Goal: Task Accomplishment & Management: Manage account settings

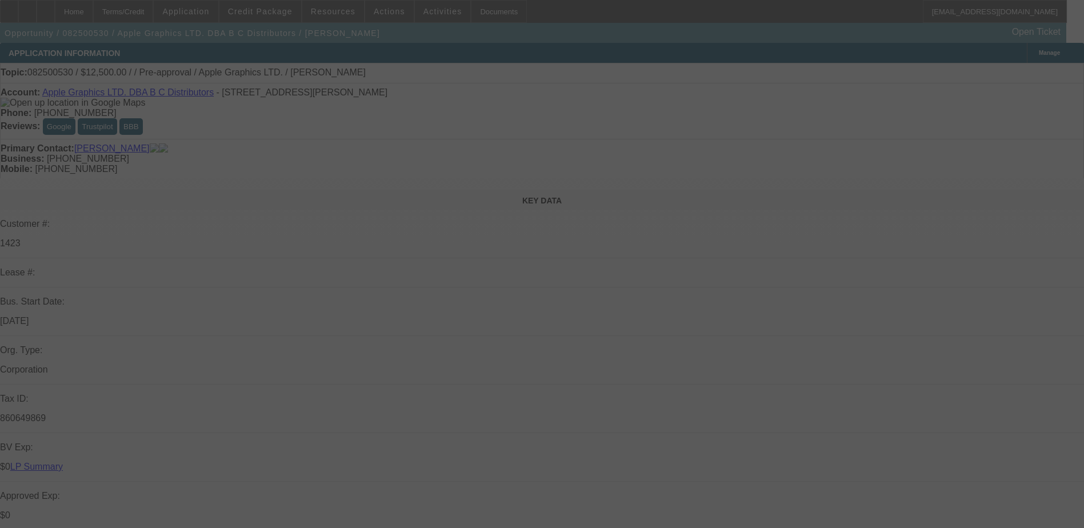
select select "0"
select select "2"
select select "0.1"
select select "4"
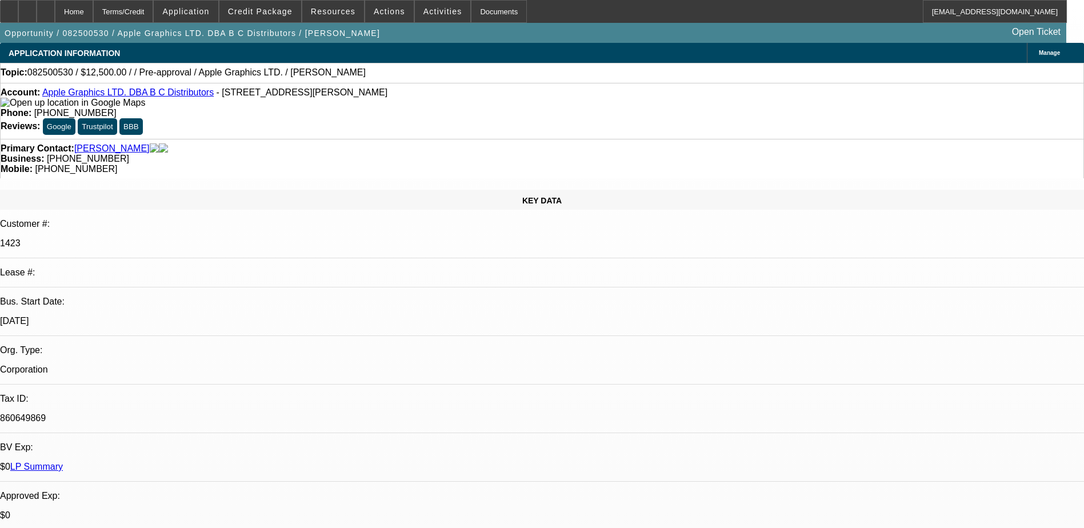
drag, startPoint x: 844, startPoint y: 141, endPoint x: 838, endPoint y: 149, distance: 9.7
drag, startPoint x: 836, startPoint y: 164, endPoint x: 835, endPoint y: 219, distance: 54.9
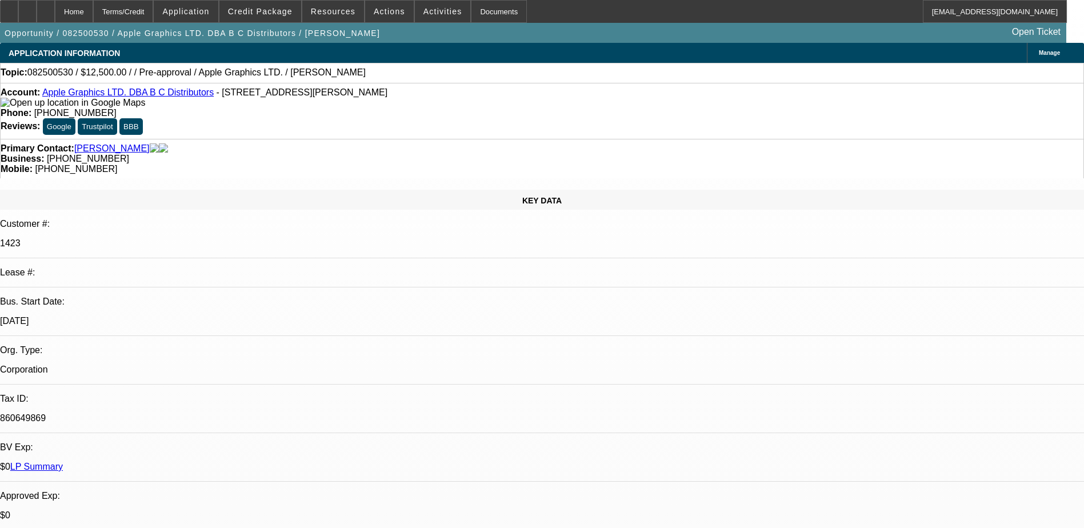
scroll to position [53, 0]
click at [289, 15] on span "Credit Package" at bounding box center [260, 11] width 65 height 9
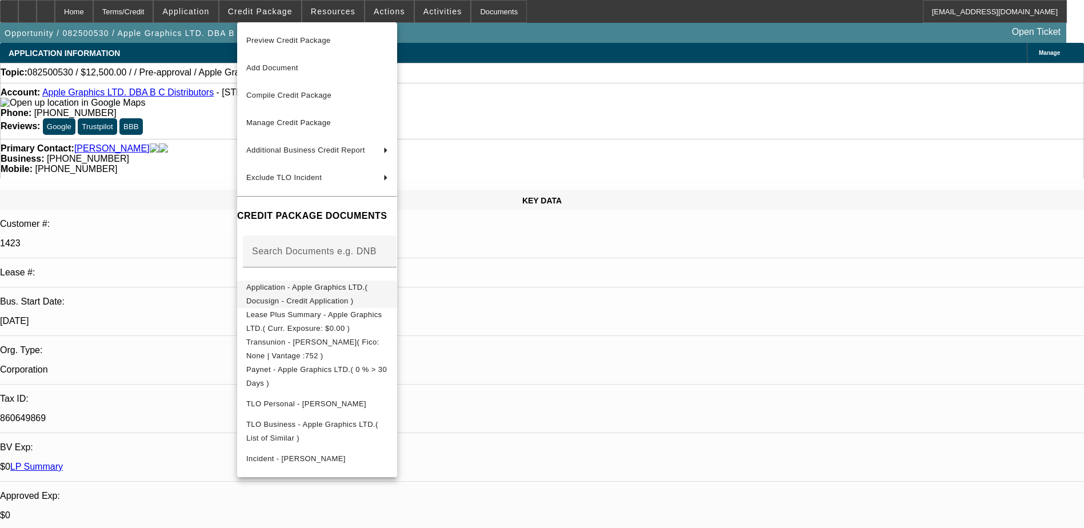
click at [322, 293] on span "Application - Apple Graphics LTD.( Docusign - Credit Application )" at bounding box center [306, 294] width 121 height 22
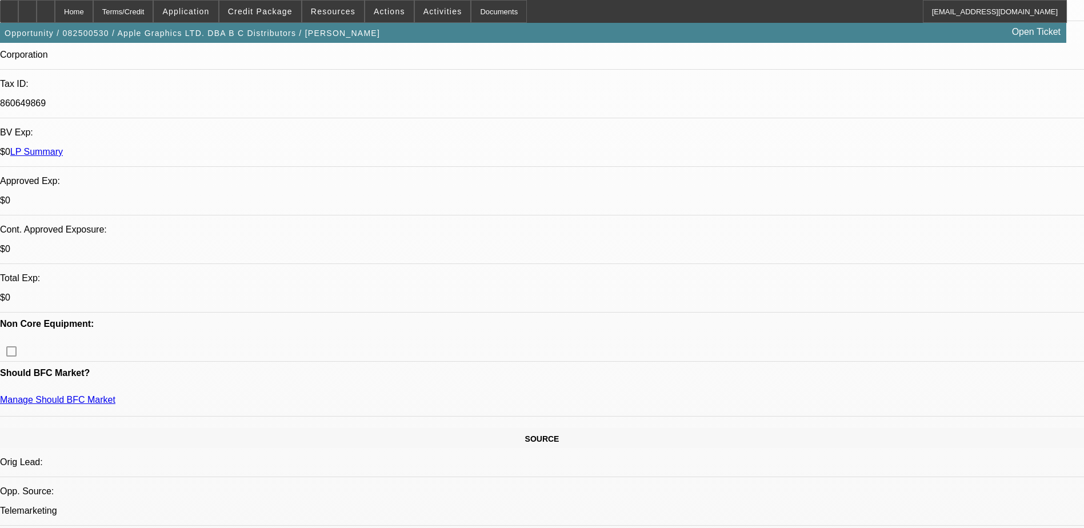
scroll to position [400, 0]
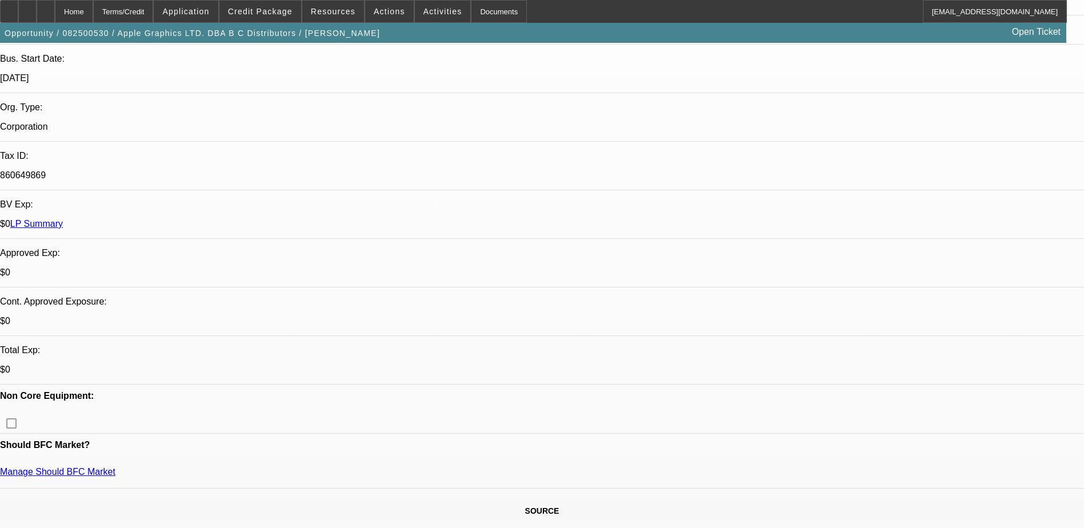
scroll to position [343, 0]
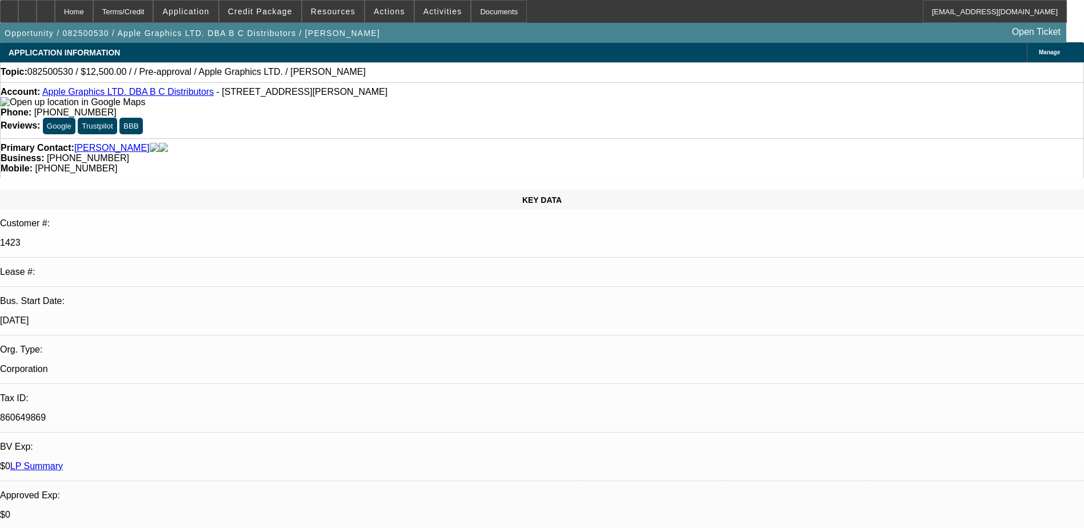
scroll to position [0, 0]
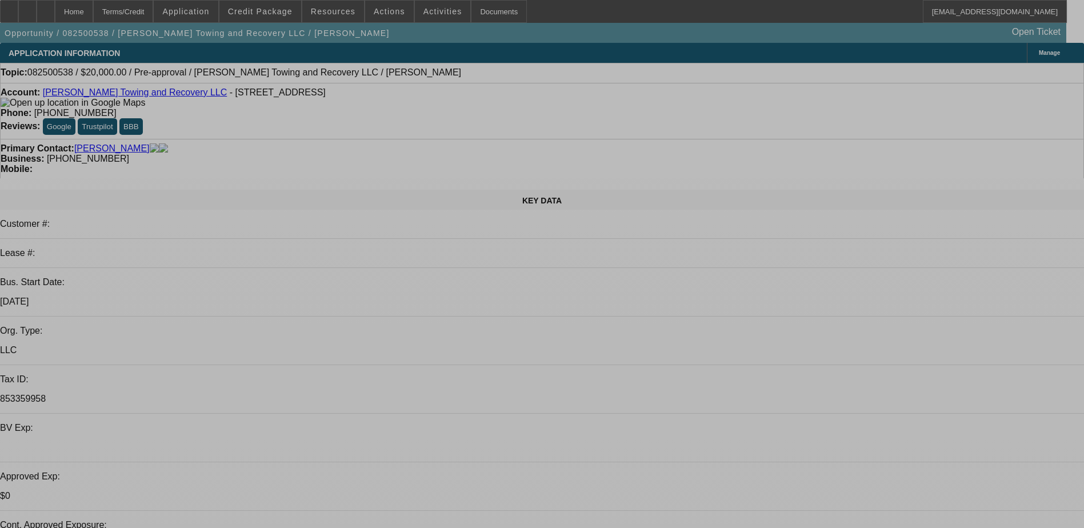
select select "0"
select select "2"
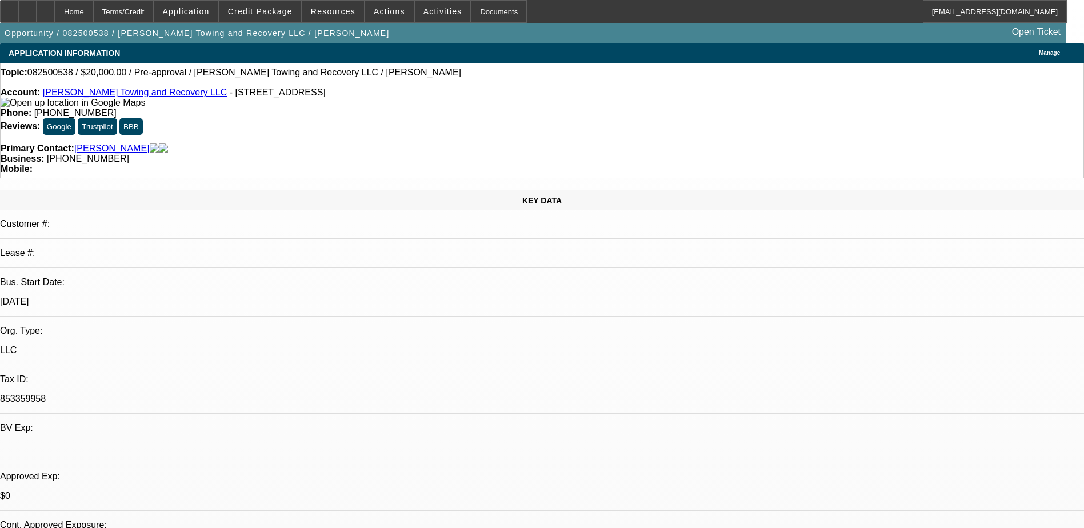
select select "2"
select select "0.1"
select select "4"
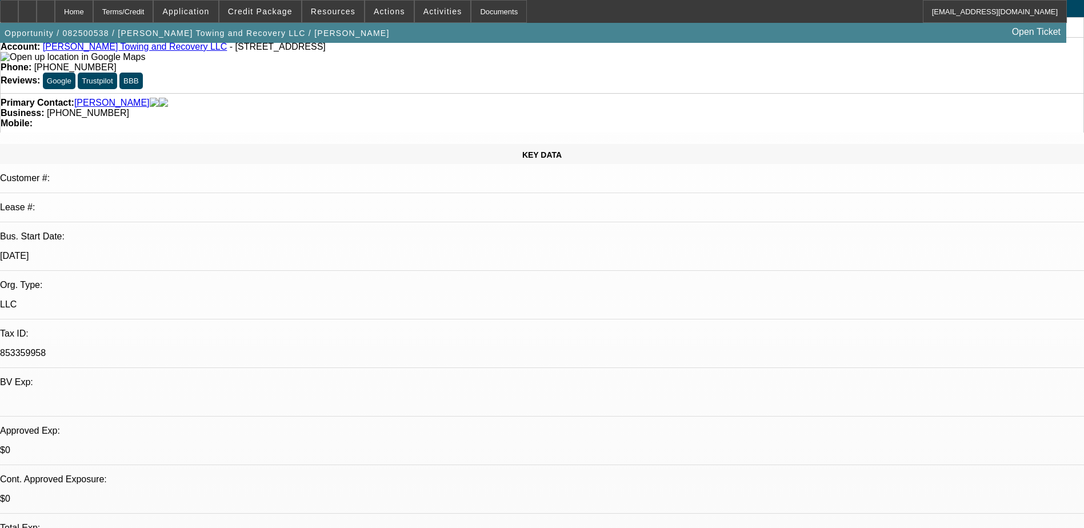
scroll to position [229, 0]
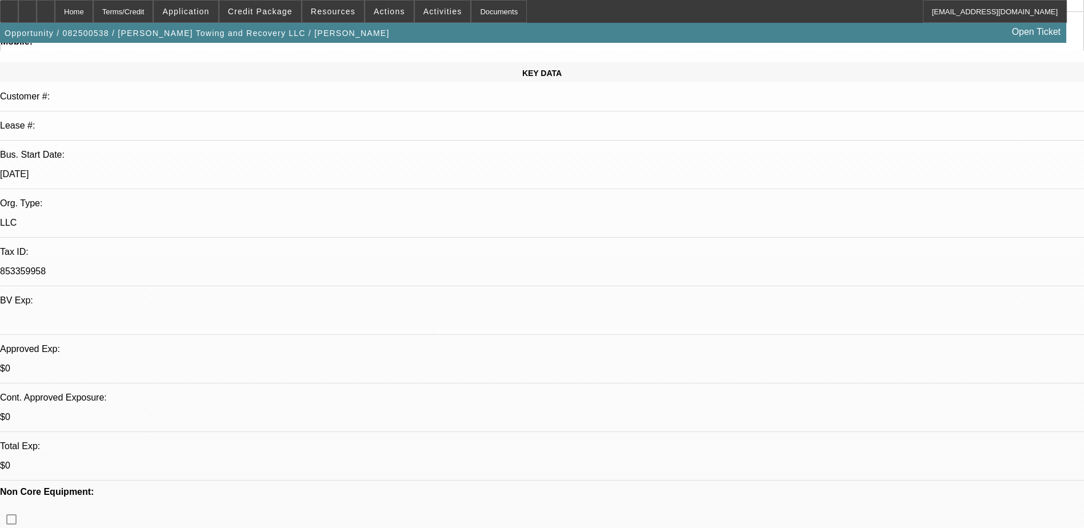
scroll to position [0, 0]
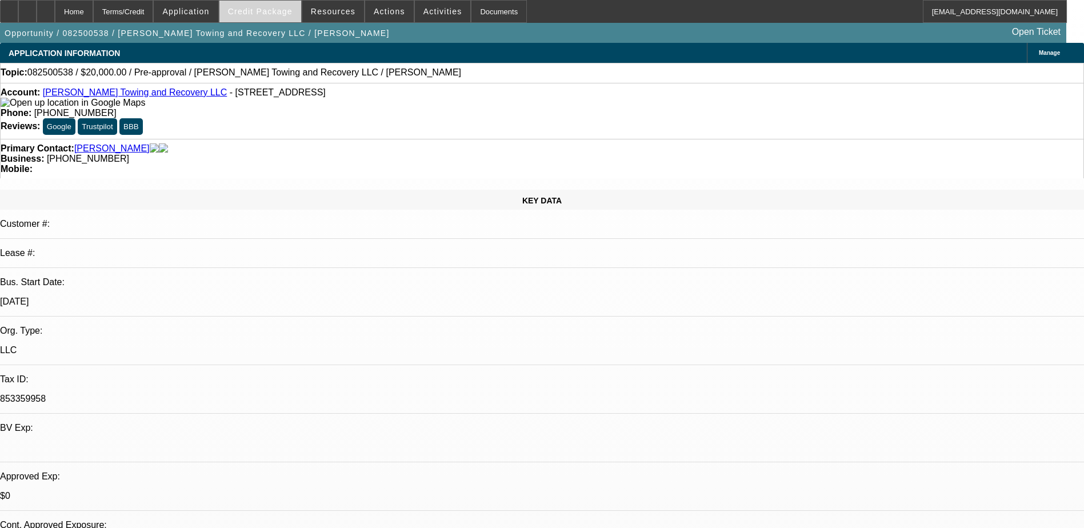
click at [279, 14] on span "Credit Package" at bounding box center [260, 11] width 65 height 9
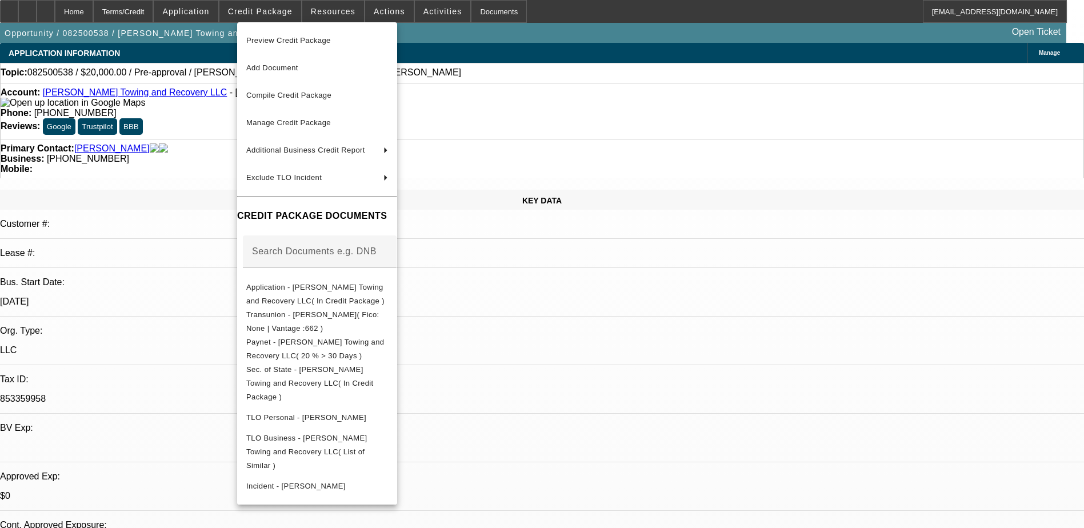
click at [840, 419] on div at bounding box center [542, 264] width 1084 height 528
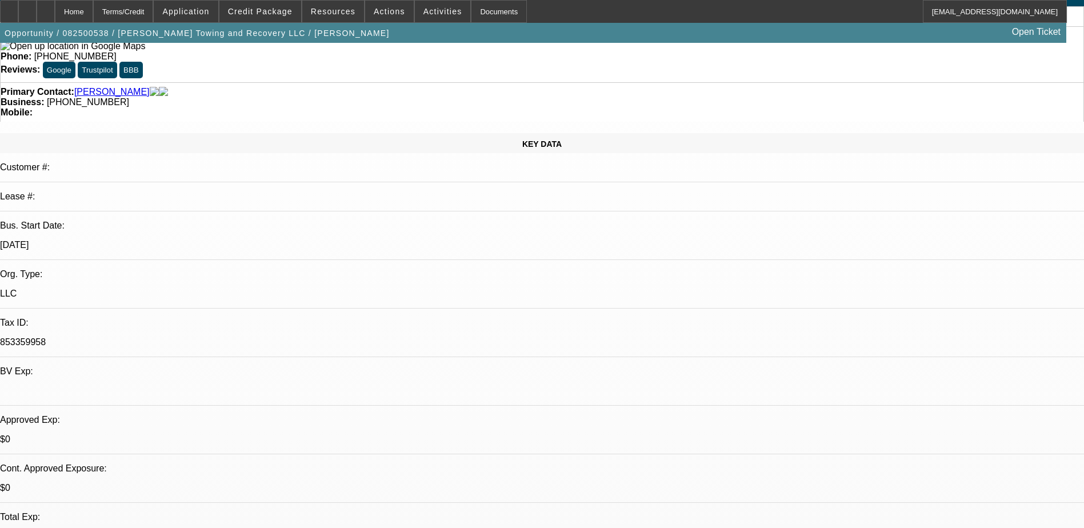
scroll to position [57, 0]
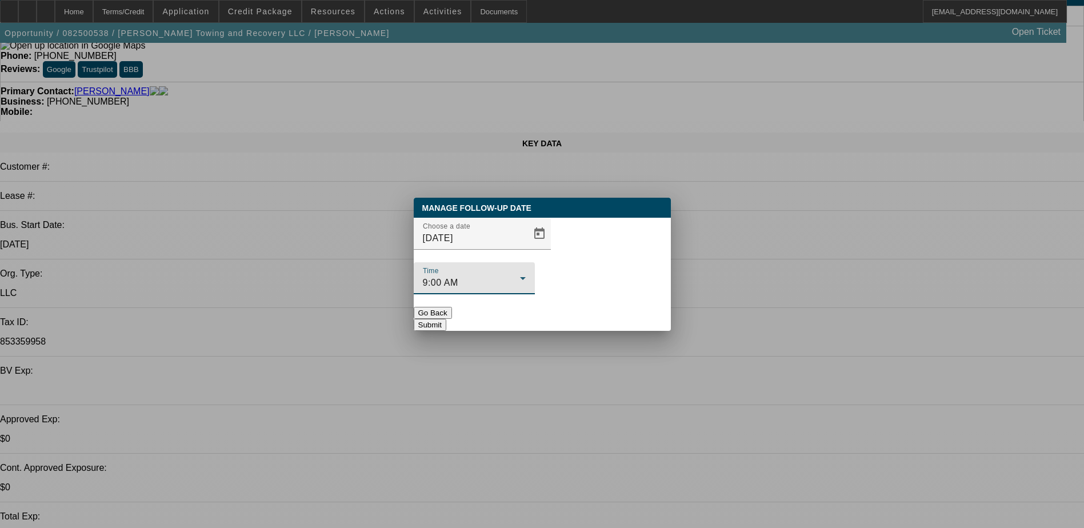
click at [526, 277] on icon at bounding box center [523, 278] width 6 height 3
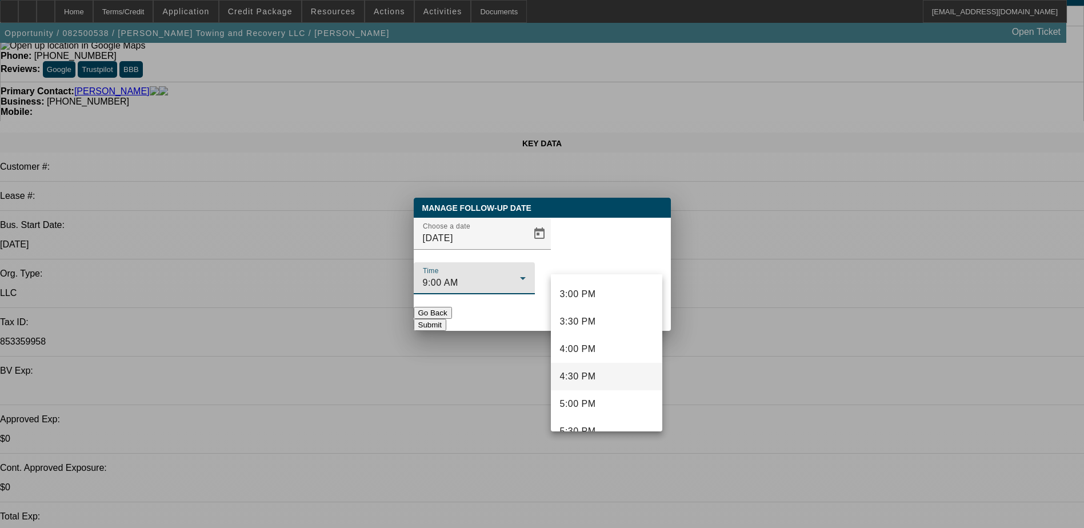
scroll to position [826, 0]
click at [594, 287] on span "3:00 PM" at bounding box center [578, 290] width 36 height 14
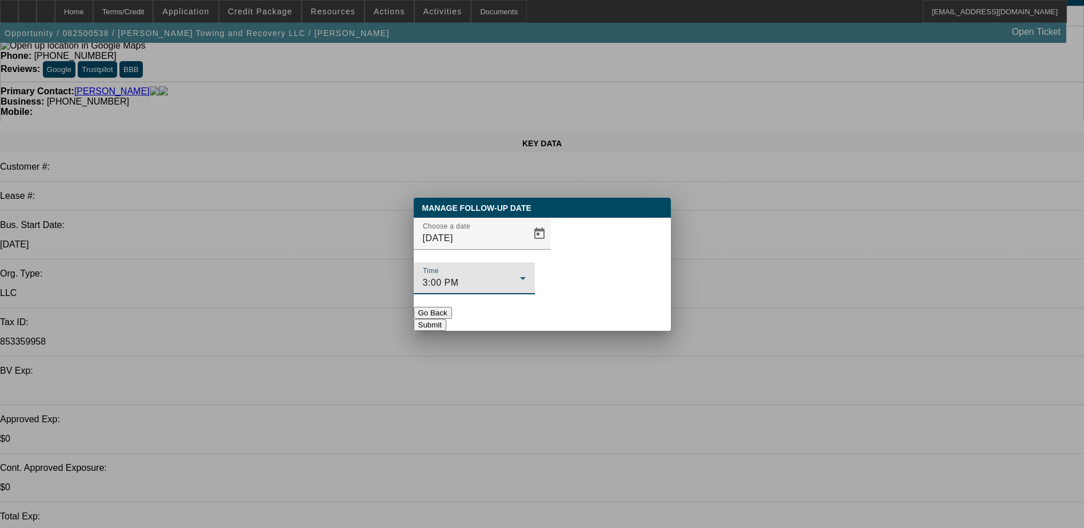
click at [446, 319] on button "Submit" at bounding box center [430, 325] width 33 height 12
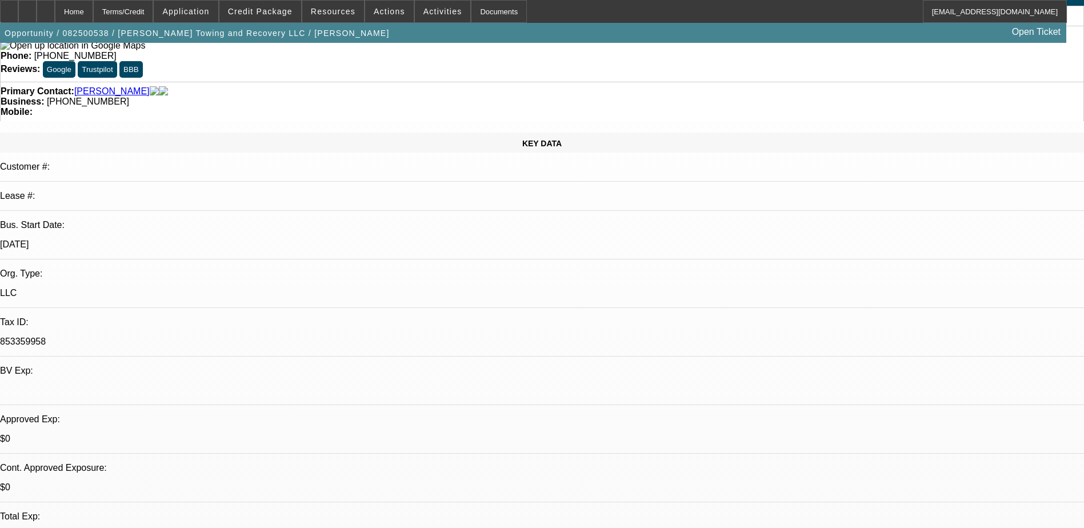
scroll to position [57, 0]
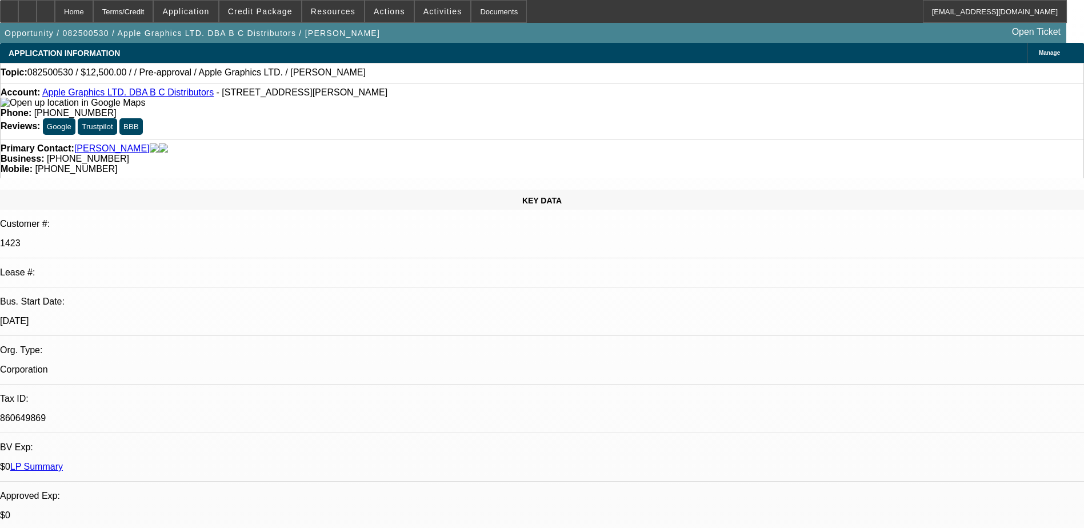
select select "0"
select select "2"
select select "0.1"
select select "4"
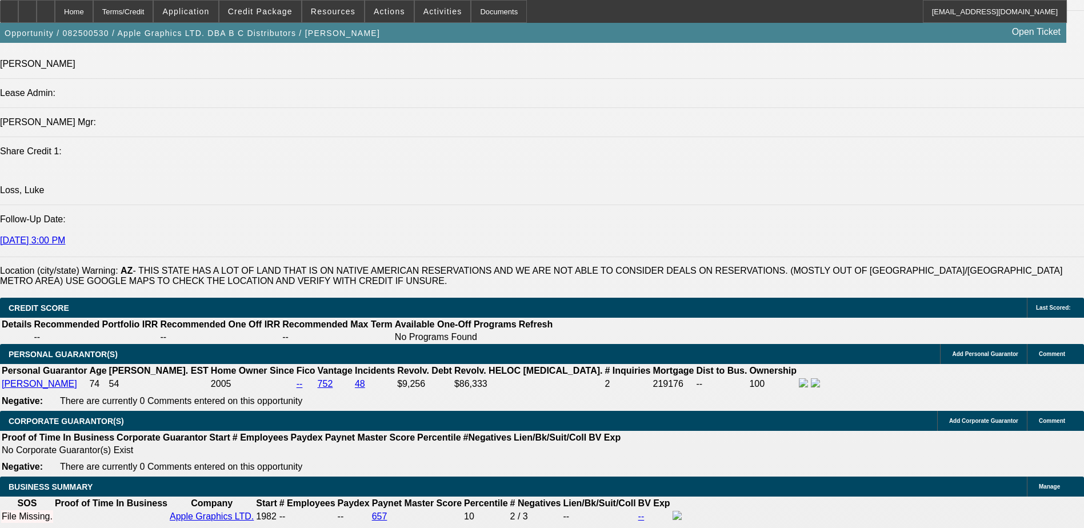
scroll to position [1543, 0]
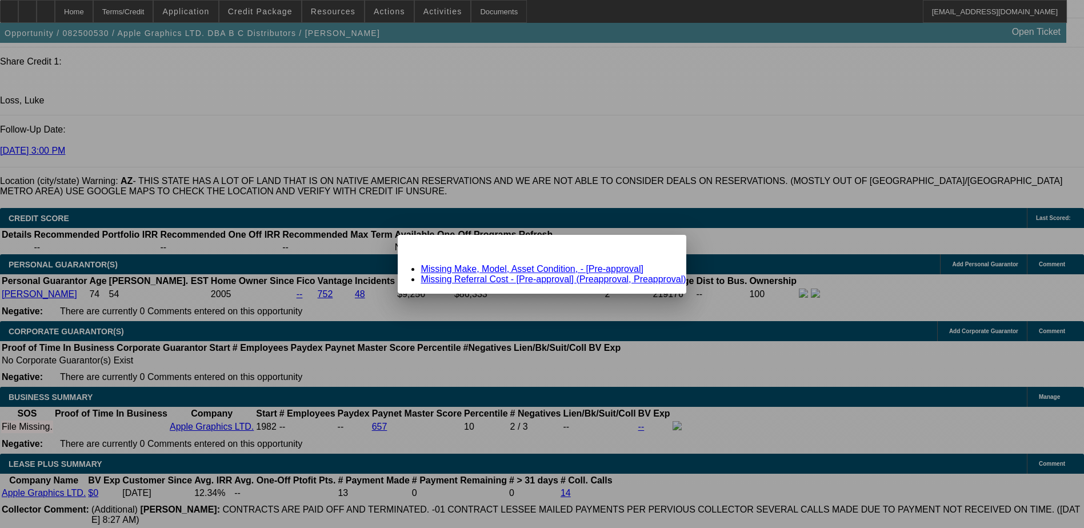
click at [660, 248] on div "Close" at bounding box center [672, 241] width 25 height 13
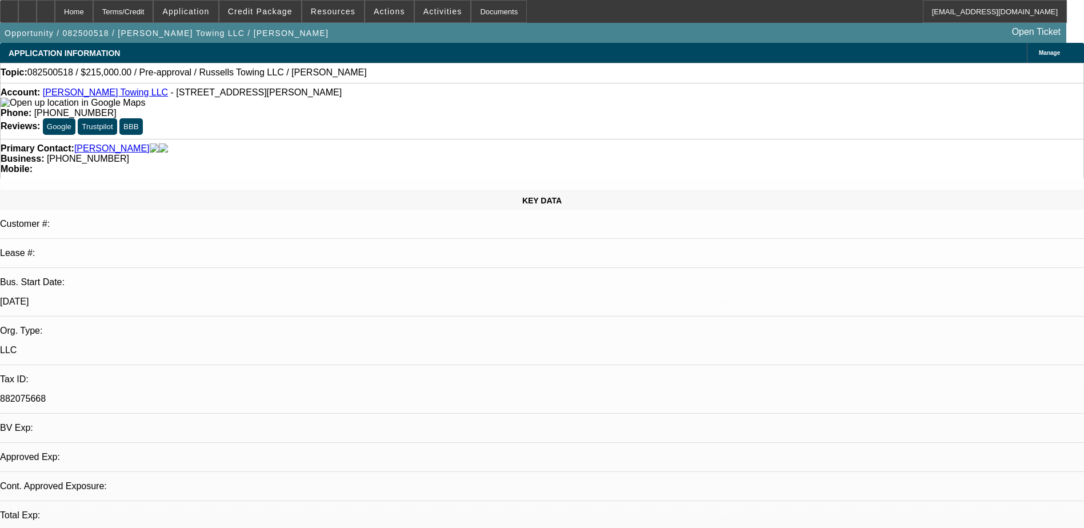
select select "0"
select select "2"
select select "0.1"
select select "4"
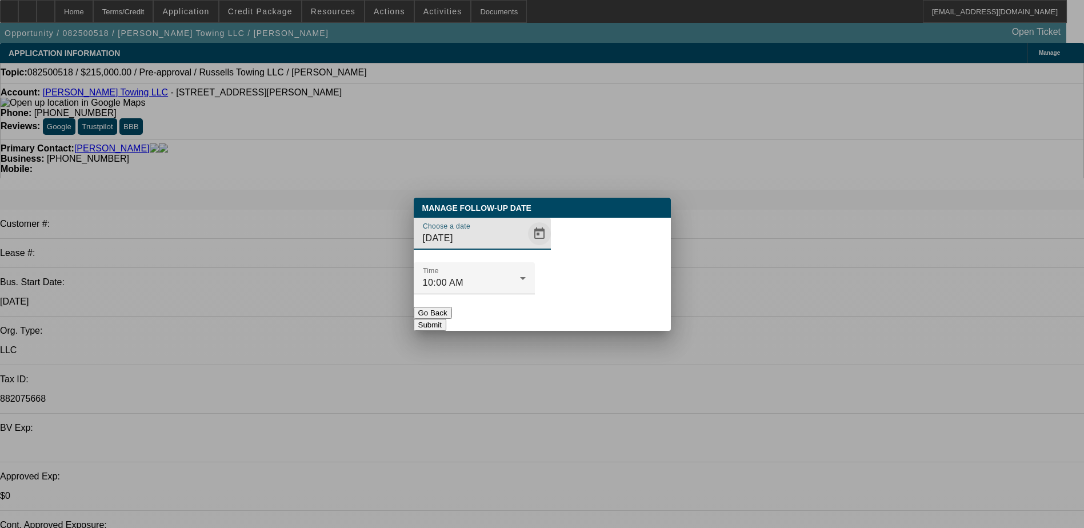
click at [526, 247] on span "Open calendar" at bounding box center [539, 233] width 27 height 27
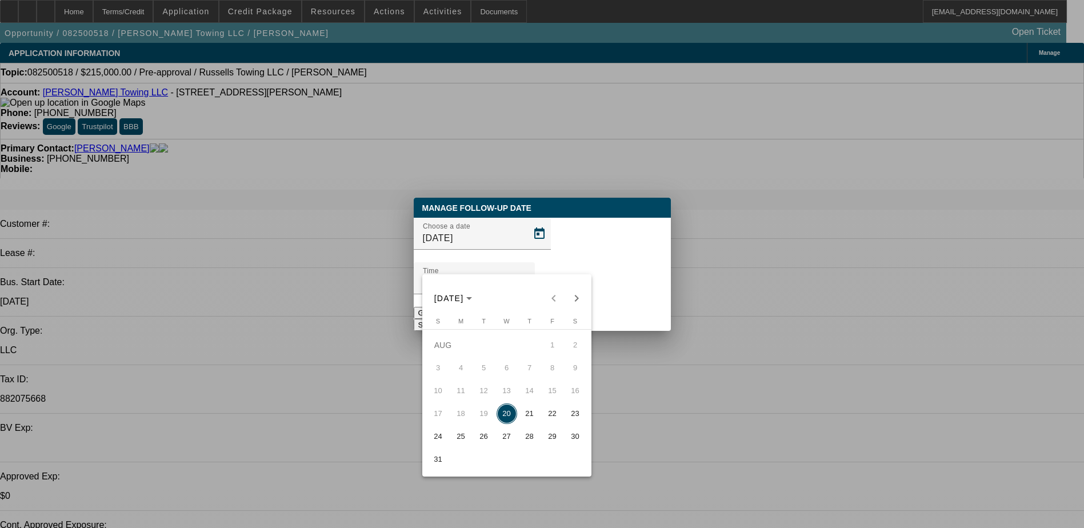
click at [527, 410] on span "21" at bounding box center [529, 413] width 21 height 21
type input "8/21/2025"
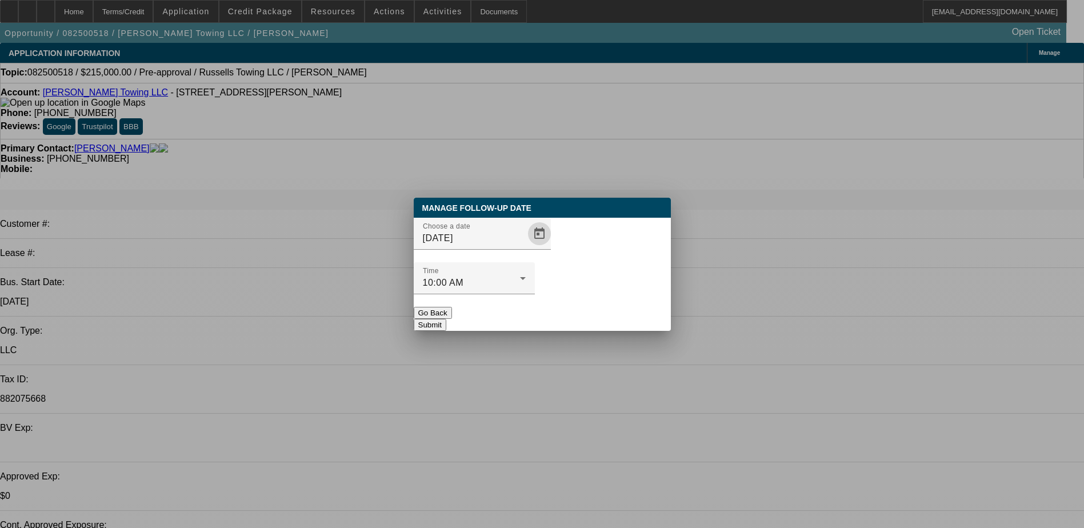
click at [446, 319] on button "Submit" at bounding box center [430, 325] width 33 height 12
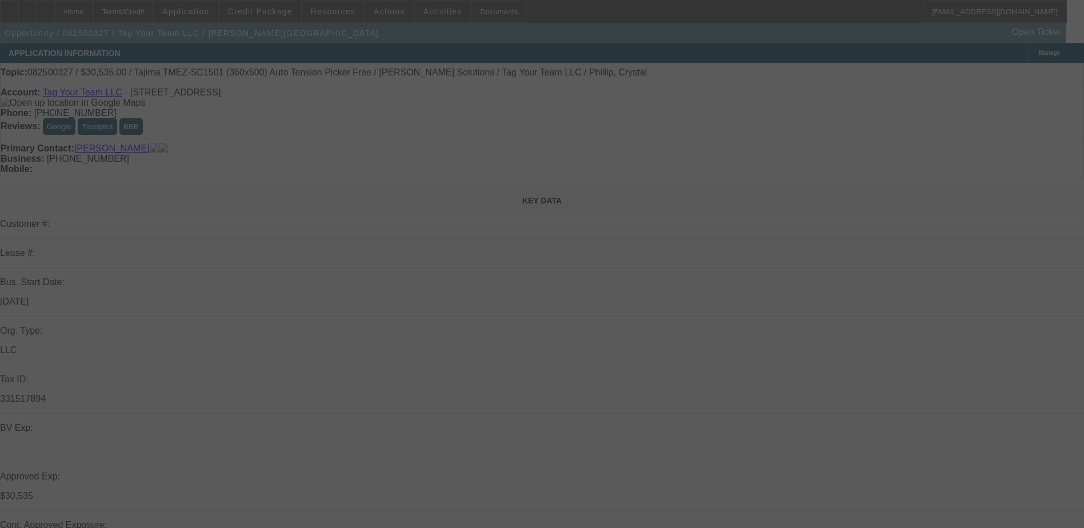
select select "0"
select select "2"
select select "0.1"
select select "0"
select select "2"
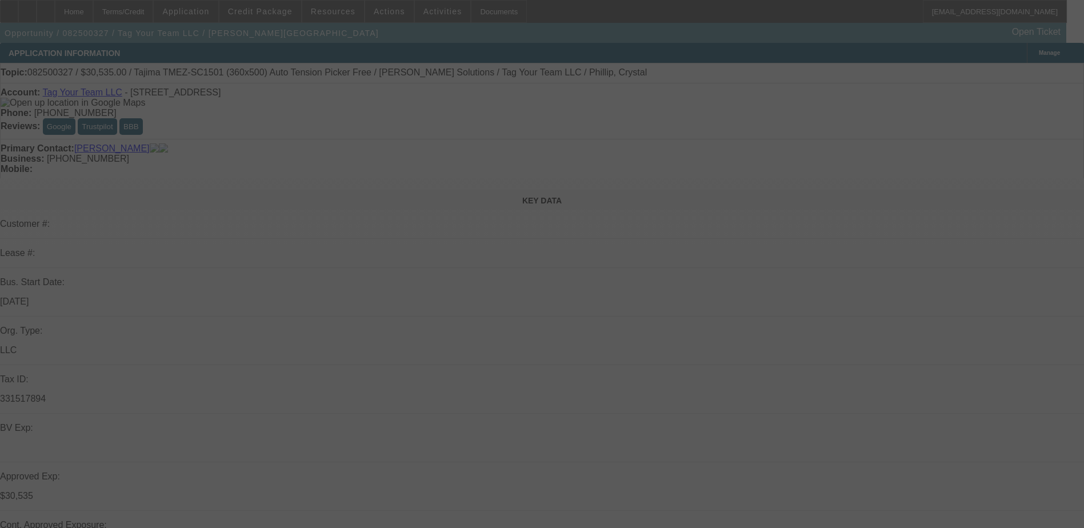
select select "0"
select select "2"
select select "0.1"
select select "0"
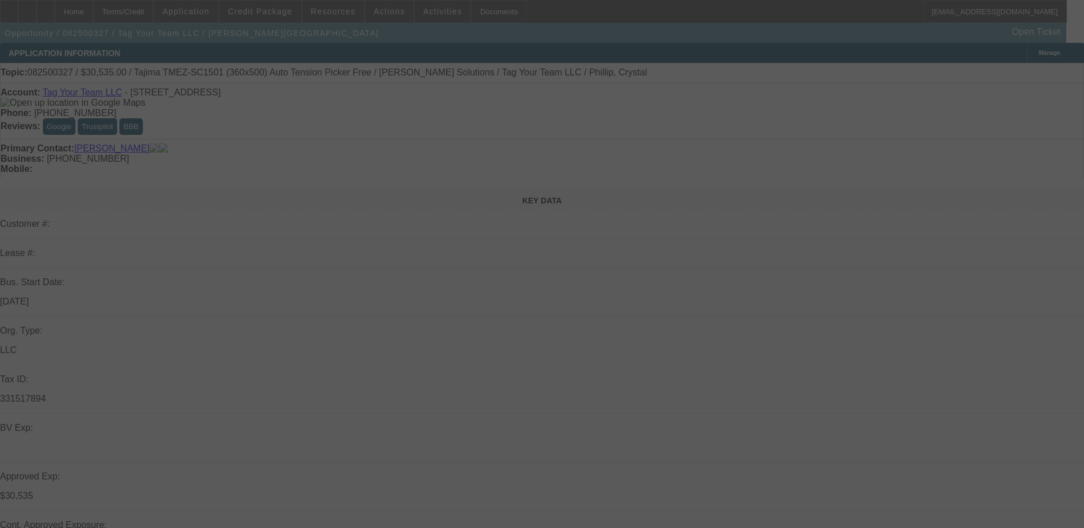
select select "2"
select select "0"
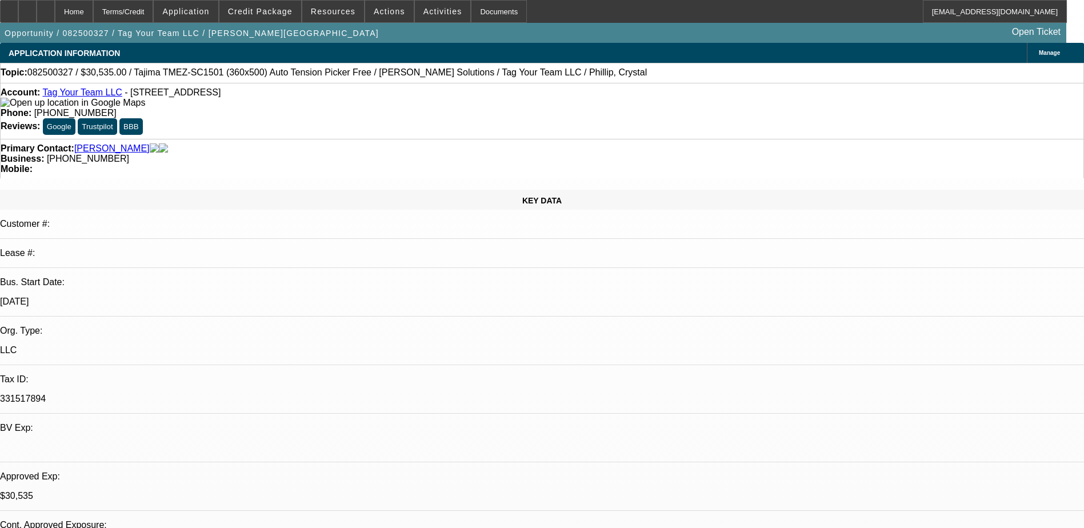
select select "1"
select select "2"
select select "4"
select select "1"
select select "2"
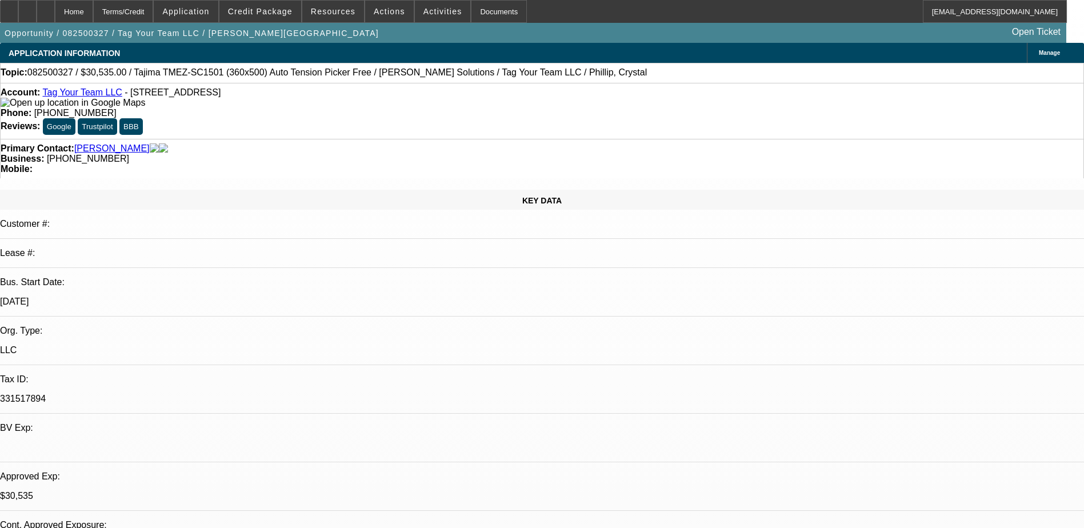
select select "6"
select select "1"
select select "2"
select select "4"
select select "1"
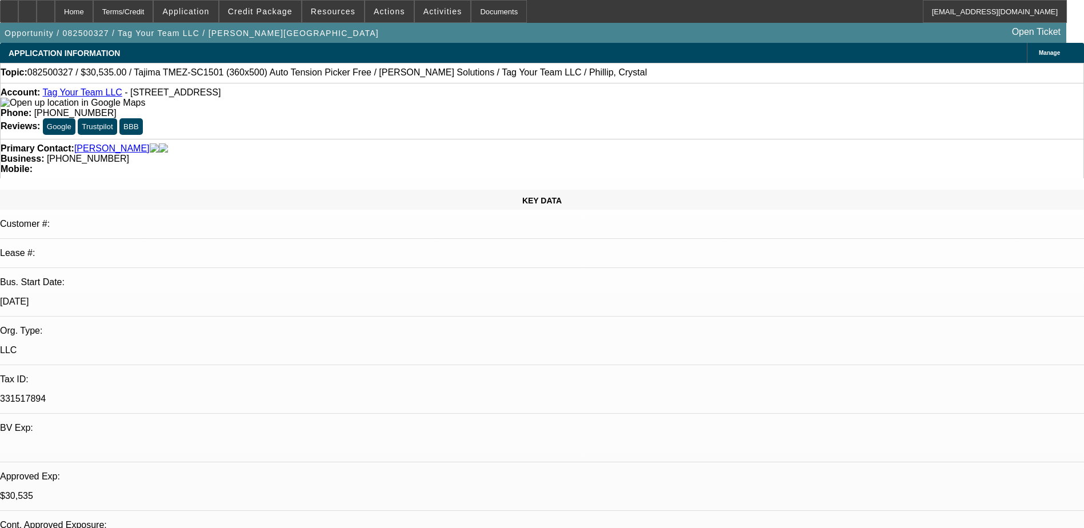
select select "2"
select select "6"
